Goal: Task Accomplishment & Management: Use online tool/utility

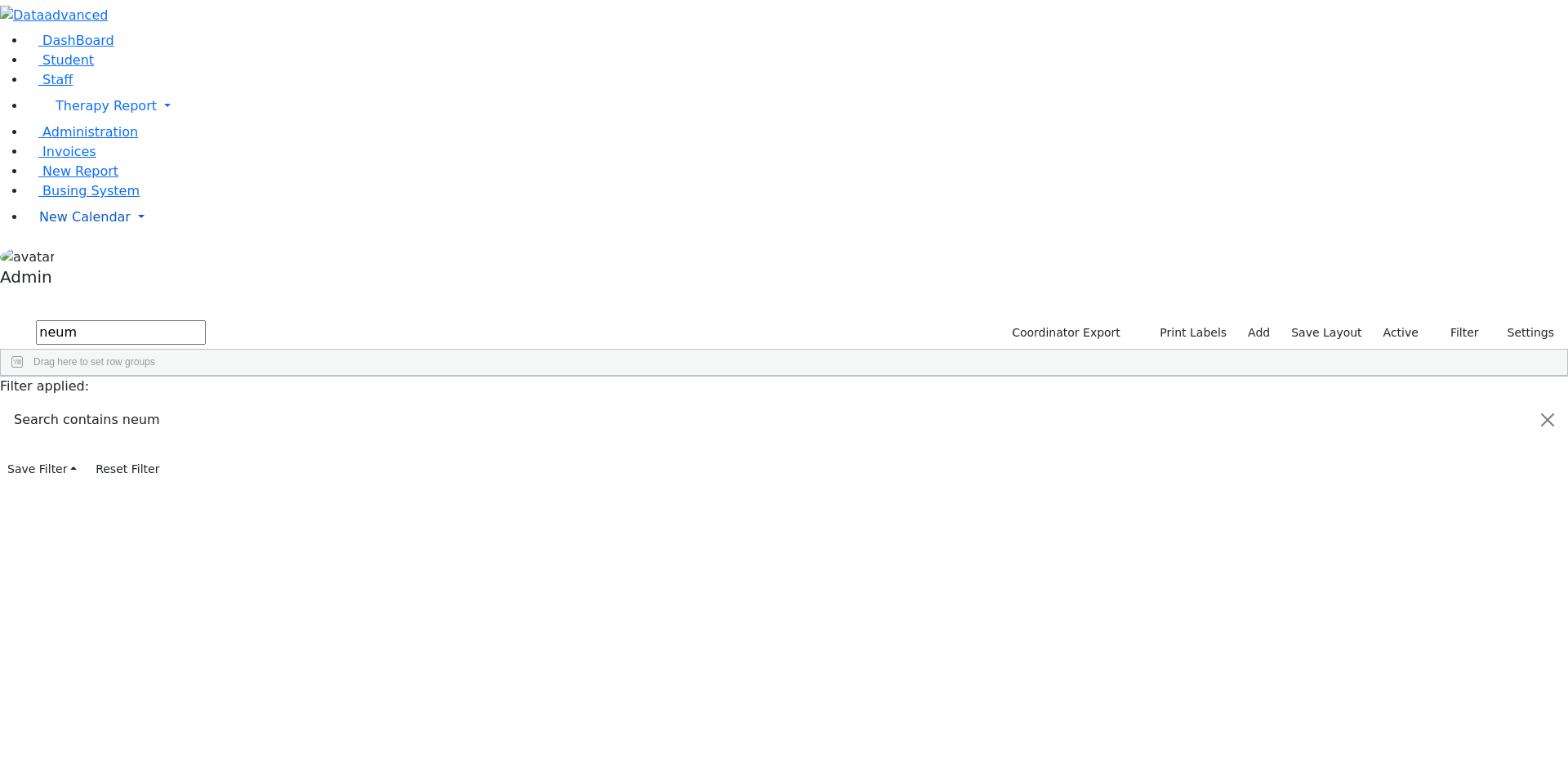
click at [58, 114] on span "New Calendar" at bounding box center [106, 106] width 101 height 16
click at [69, 257] on span "Calendar" at bounding box center [64, 249] width 59 height 16
click at [83, 114] on span "New Calendar" at bounding box center [106, 106] width 101 height 16
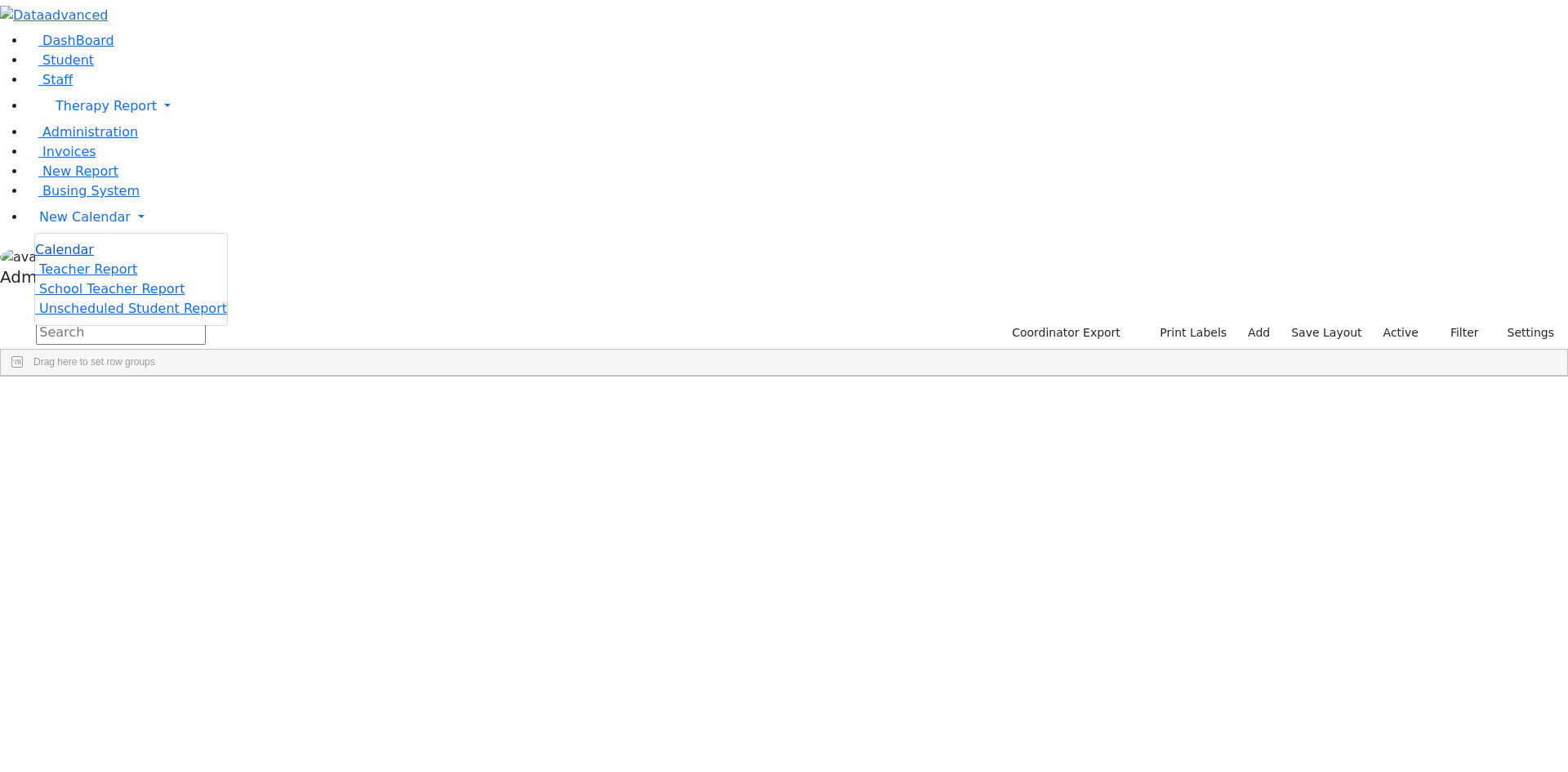
click at [77, 257] on span "Calendar" at bounding box center [64, 249] width 59 height 16
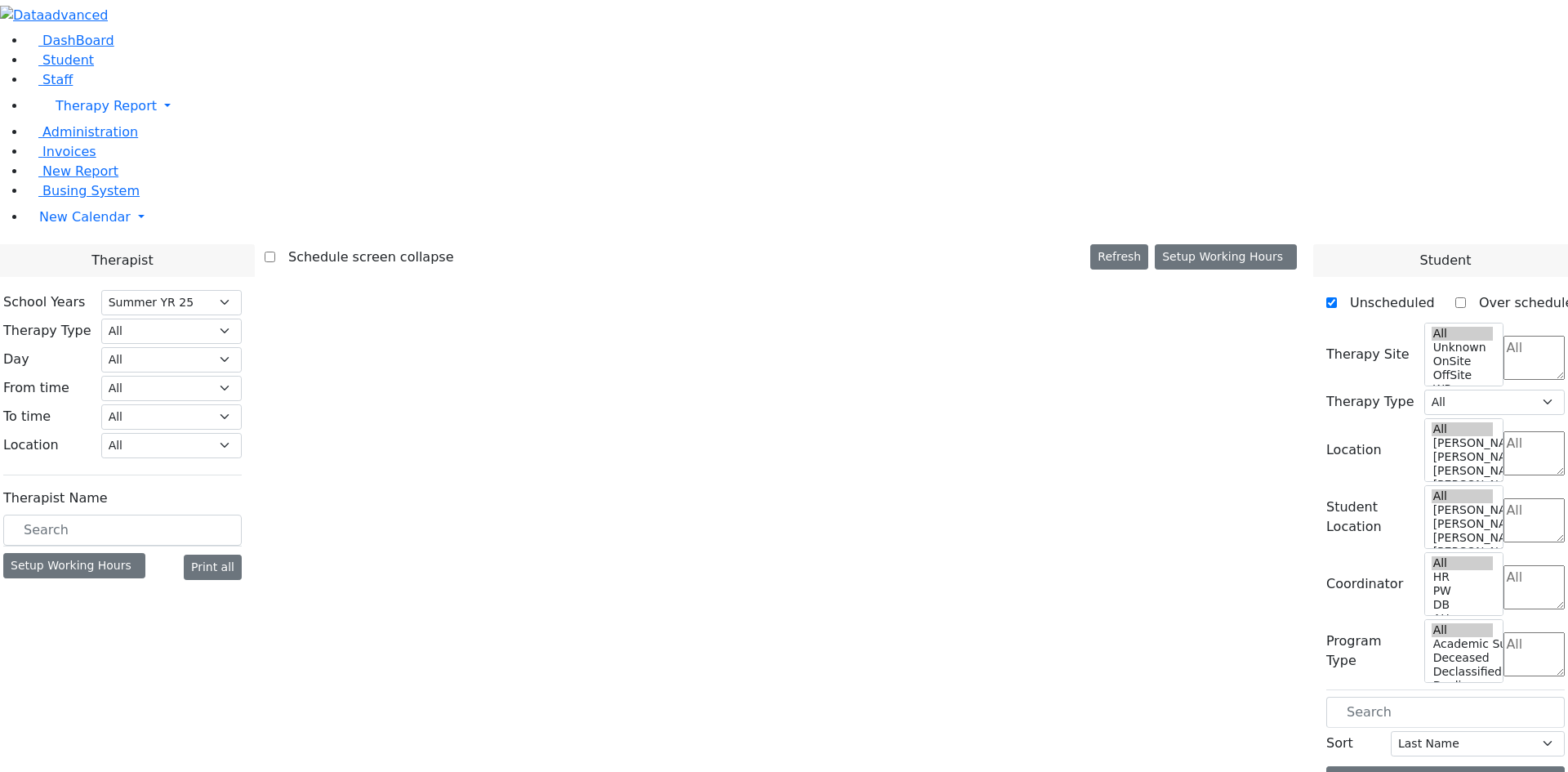
select select "211"
select select "1"
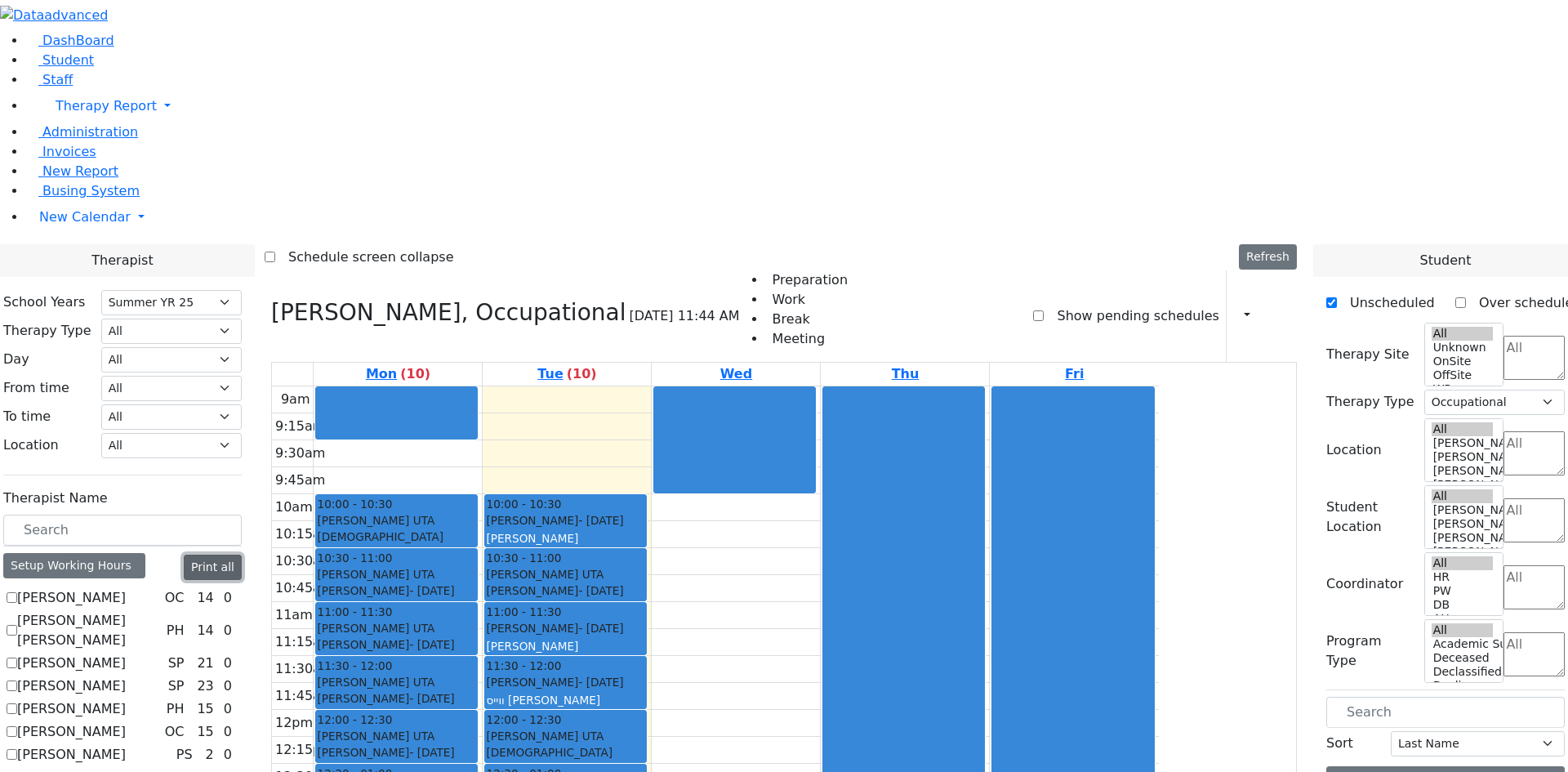
click at [241, 554] on button "Print all" at bounding box center [212, 567] width 58 height 26
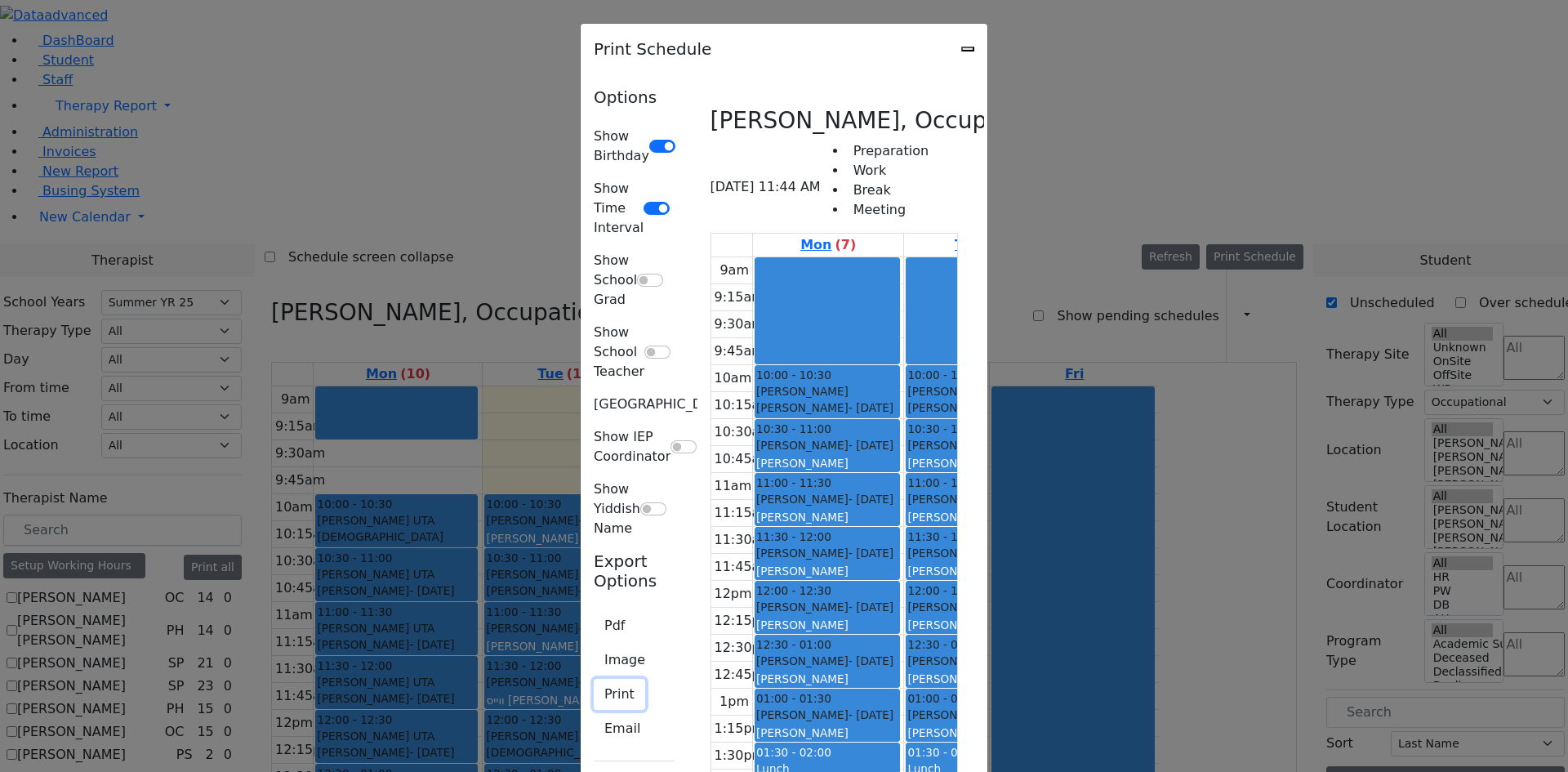
click at [594, 678] on button "Print" at bounding box center [619, 694] width 51 height 31
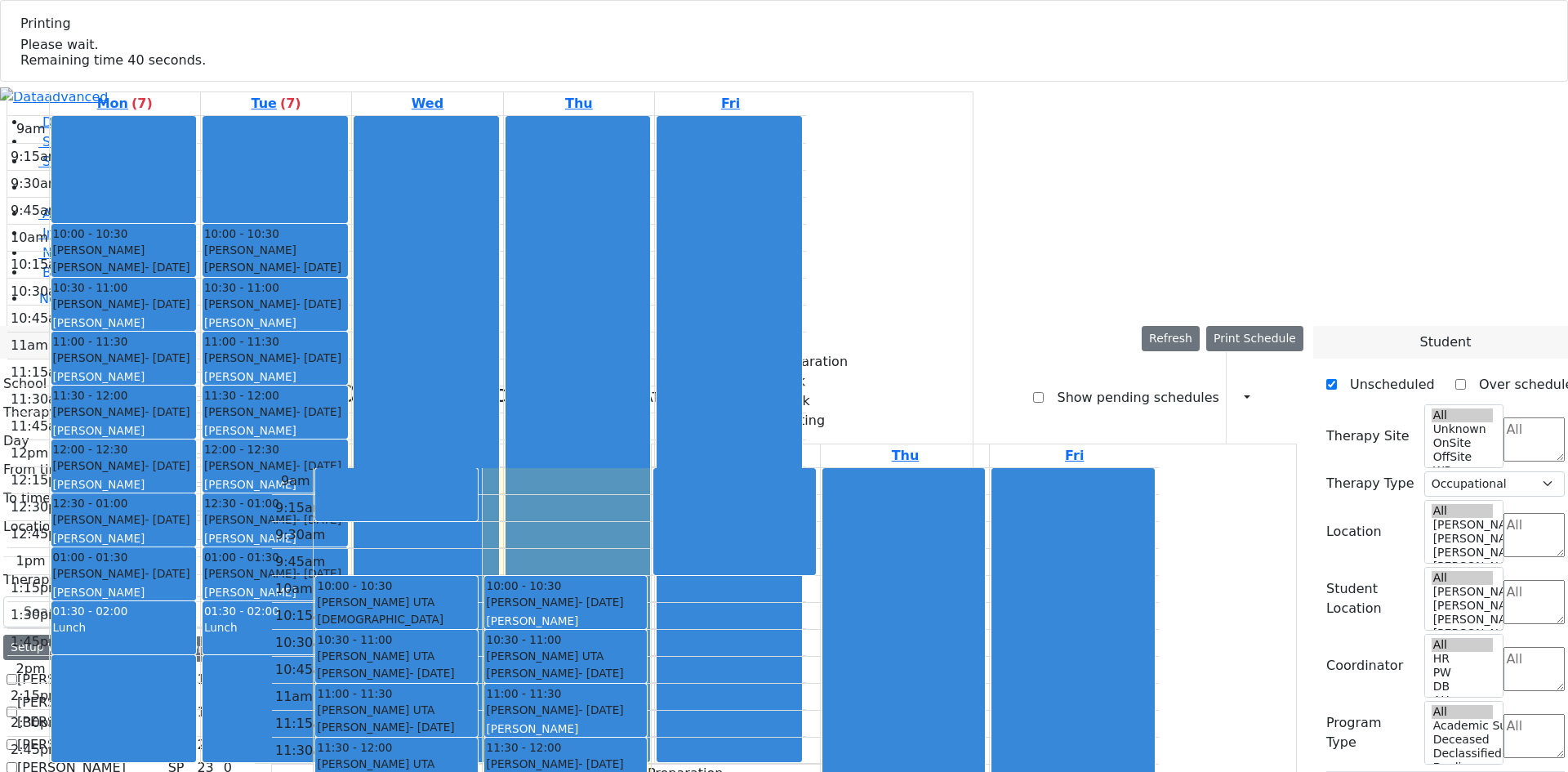
select select "211"
select select "1"
select select "211"
select select "1"
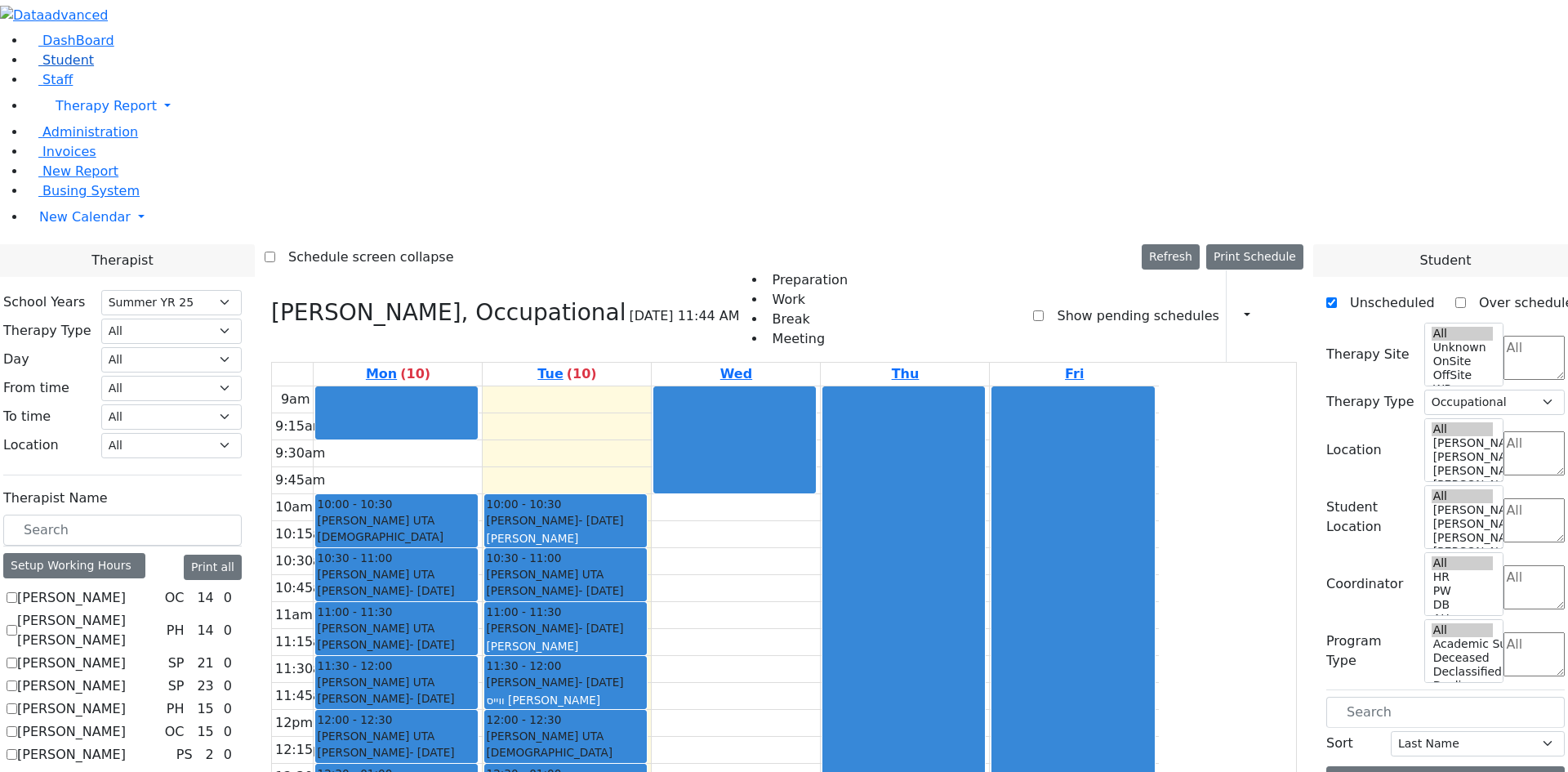
click at [69, 68] on link "Student" at bounding box center [60, 60] width 68 height 16
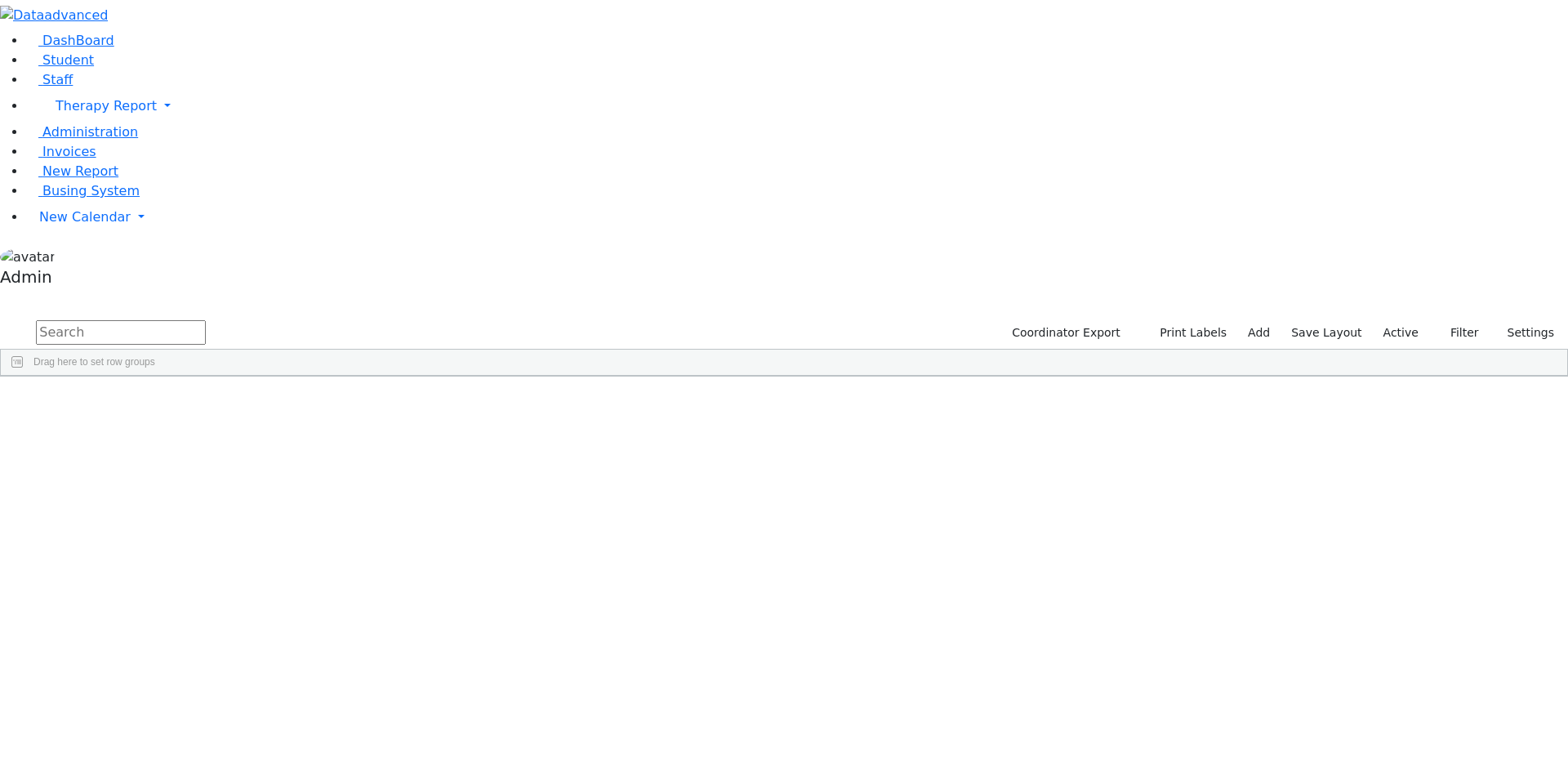
click at [206, 320] on input "text" at bounding box center [120, 332] width 170 height 25
type input "glan"
click at [21, 293] on button "button" at bounding box center [10, 298] width 21 height 11
